Goal: Transaction & Acquisition: Purchase product/service

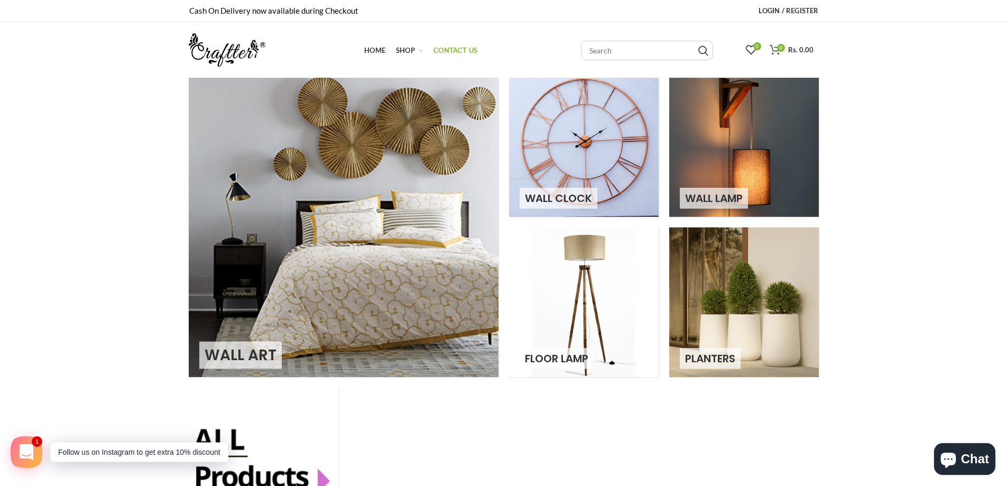
click at [459, 48] on span "Contact Us" at bounding box center [455, 50] width 44 height 8
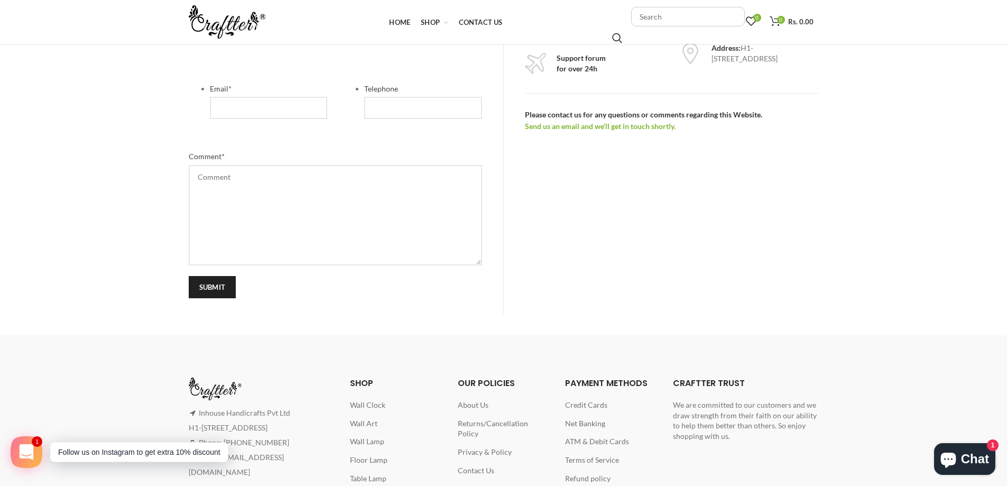
scroll to position [583, 0]
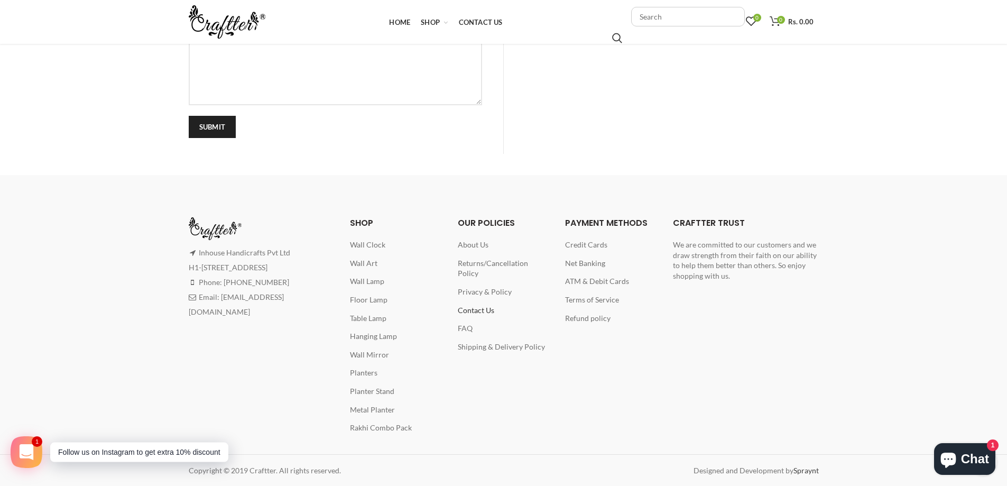
click at [476, 306] on span "Contact Us" at bounding box center [476, 310] width 36 height 9
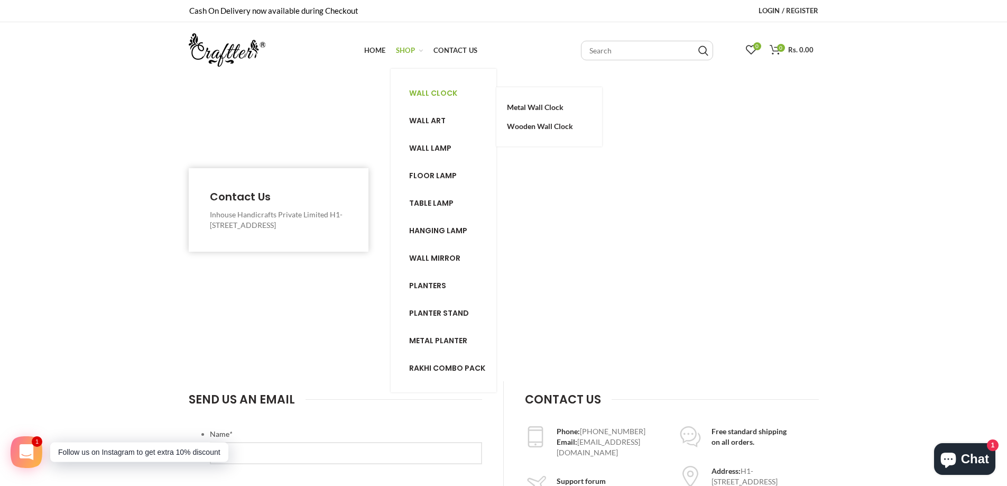
click at [440, 96] on span "Wall clock" at bounding box center [433, 93] width 48 height 11
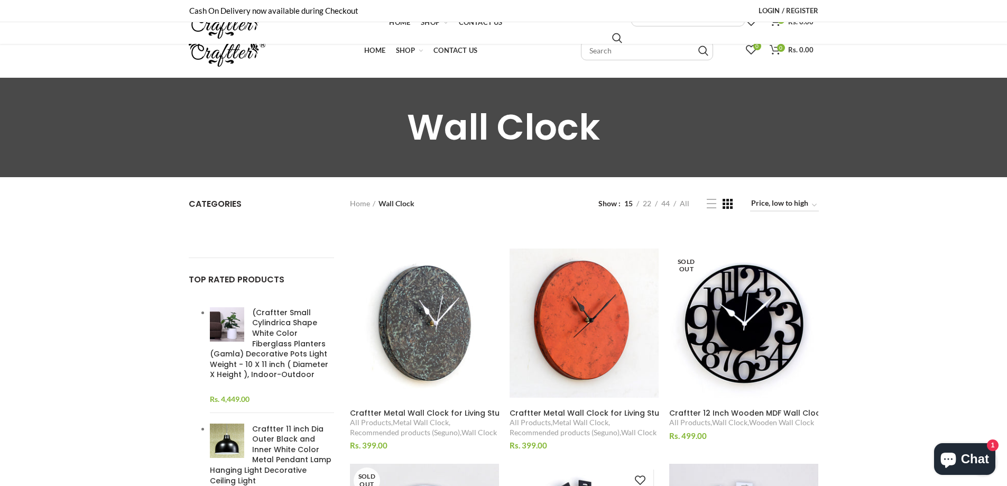
scroll to position [317, 0]
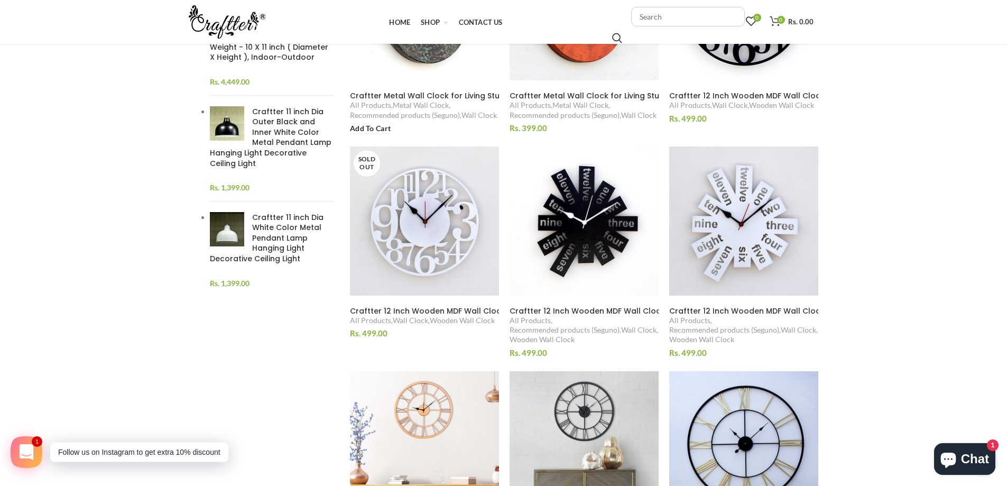
click at [455, 94] on span "Craftter Metal Wall Clock for Living Study Hall Dining and Bedroom" at bounding box center [478, 95] width 257 height 11
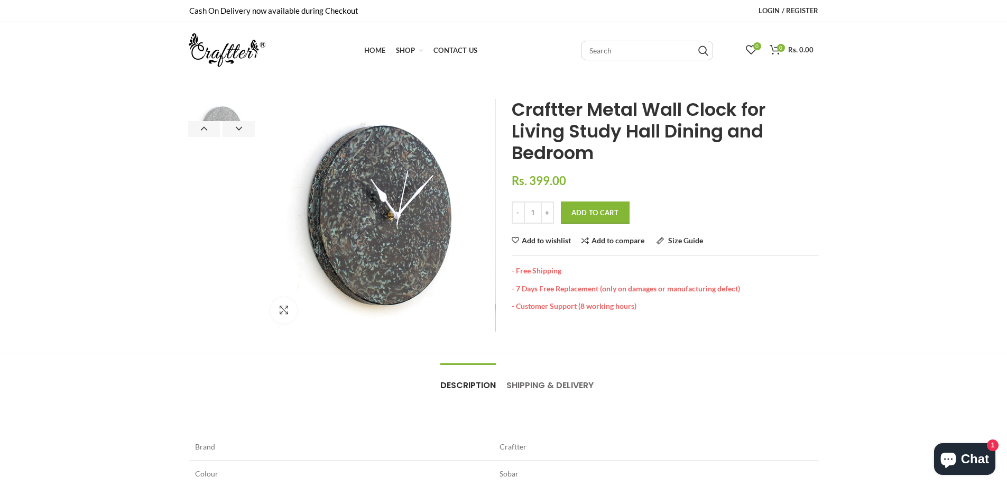
click at [612, 208] on button "Add to Cart" at bounding box center [595, 212] width 69 height 22
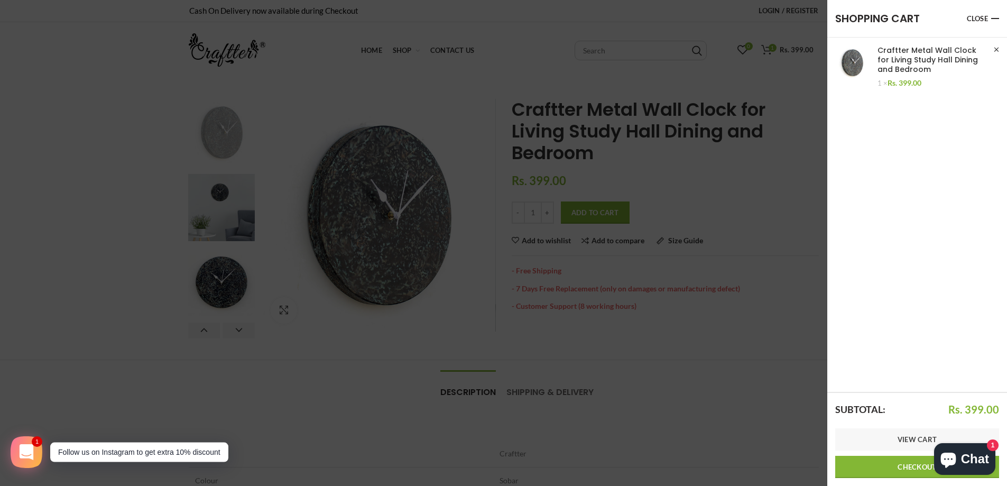
click at [880, 465] on link "Checkout" at bounding box center [917, 467] width 164 height 22
